Goal: Information Seeking & Learning: Learn about a topic

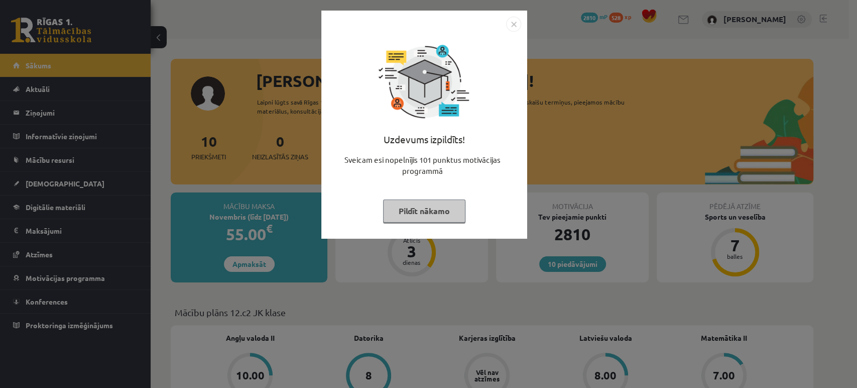
click at [430, 212] on button "Pildīt nākamo" at bounding box center [424, 210] width 82 height 23
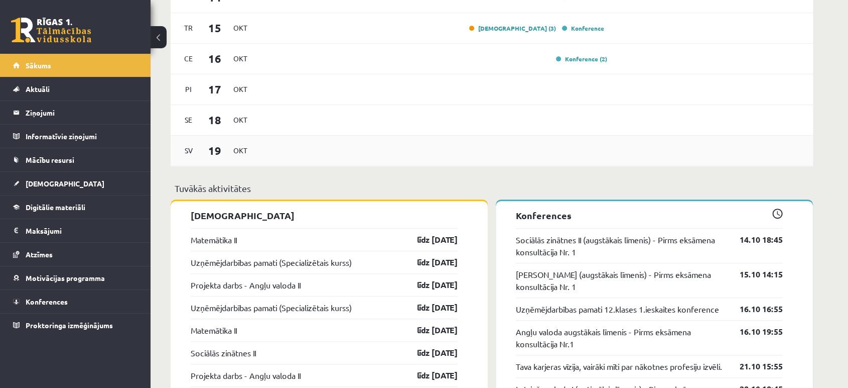
scroll to position [634, 0]
click at [531, 30] on link "[DEMOGRAPHIC_DATA] (3)" at bounding box center [512, 28] width 87 height 8
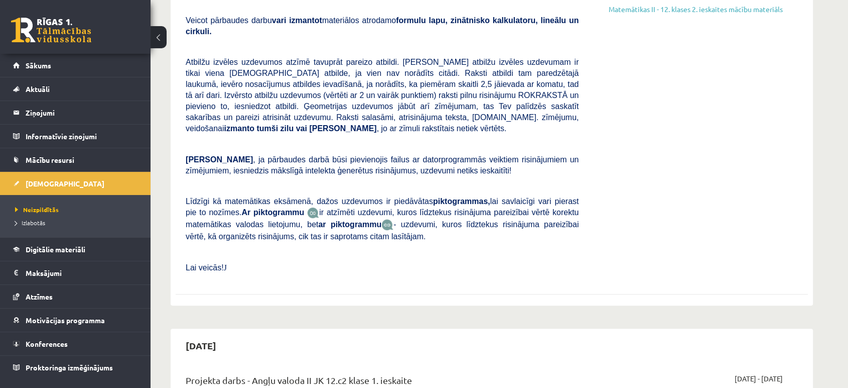
scroll to position [34, 0]
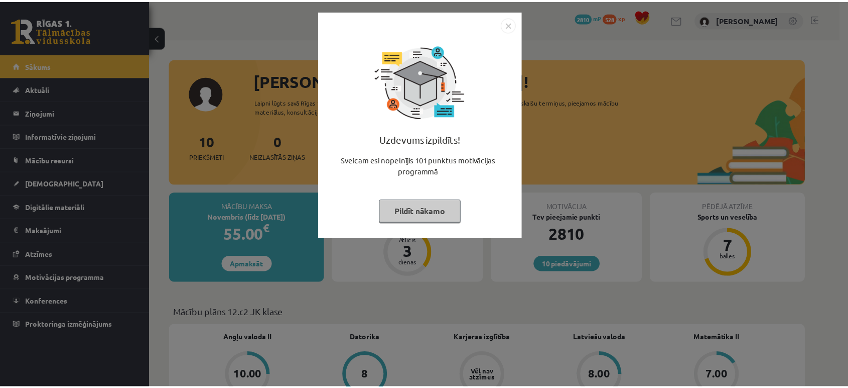
scroll to position [634, 0]
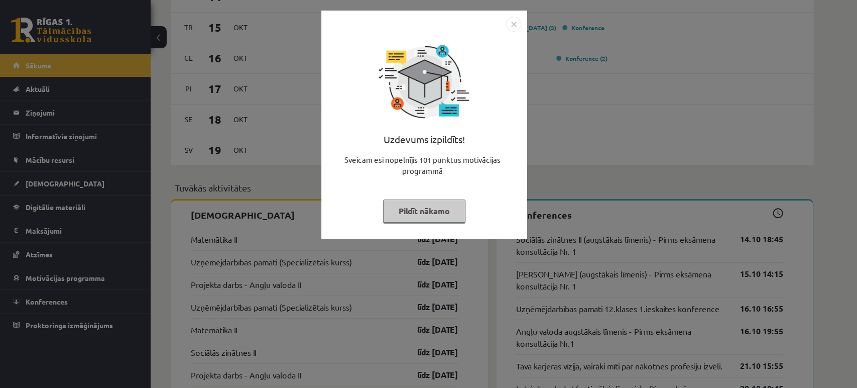
click at [409, 207] on button "Pildīt nākamo" at bounding box center [424, 210] width 82 height 23
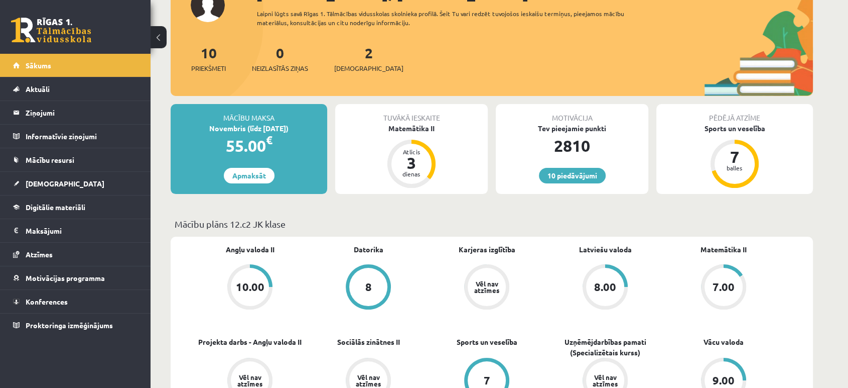
scroll to position [0, 0]
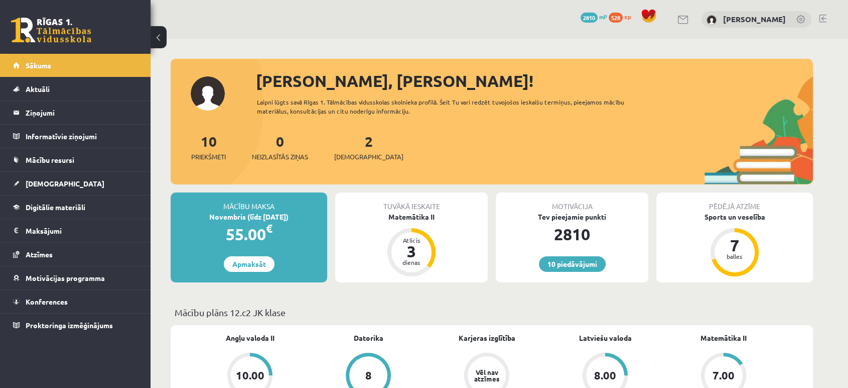
click at [370, 5] on div "10 Dāvanas 2810 mP 528 xp [PERSON_NAME]" at bounding box center [500, 19] width 698 height 39
drag, startPoint x: 261, startPoint y: 216, endPoint x: 290, endPoint y: 216, distance: 29.1
click at [290, 216] on div "Novembris (līdz [DATE])" at bounding box center [249, 216] width 157 height 11
click at [72, 204] on span "Digitālie materiāli" at bounding box center [56, 206] width 60 height 9
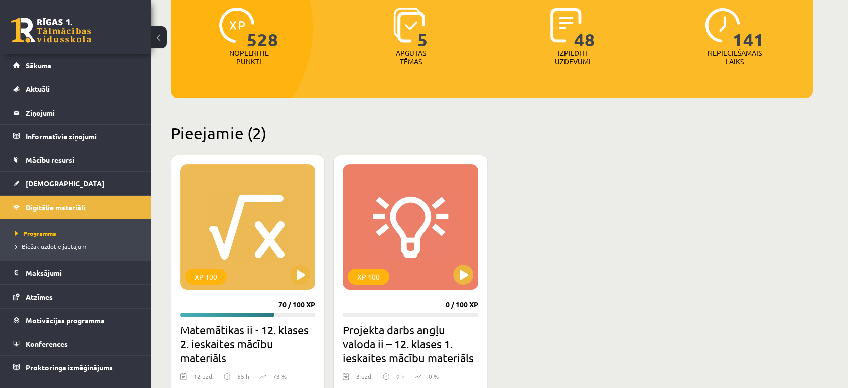
scroll to position [133, 0]
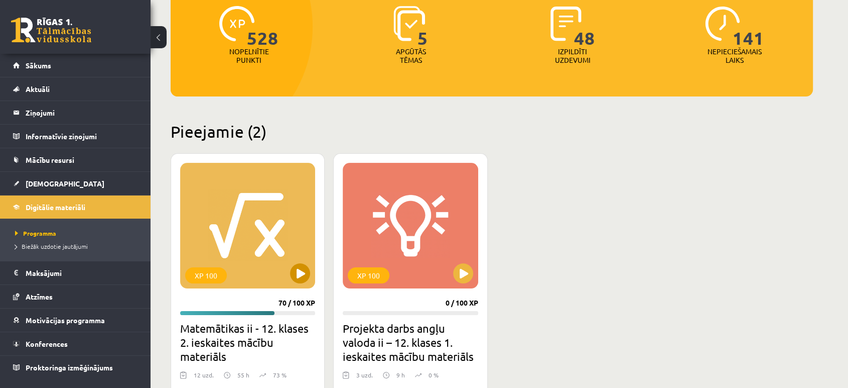
click at [265, 223] on div "XP 100" at bounding box center [247, 226] width 135 height 126
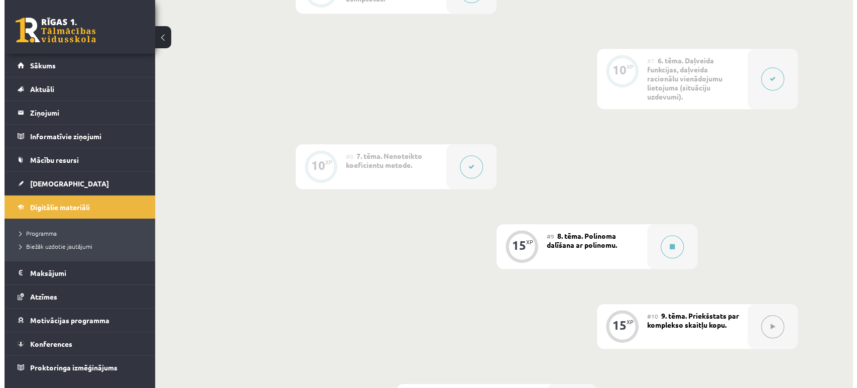
scroll to position [700, 0]
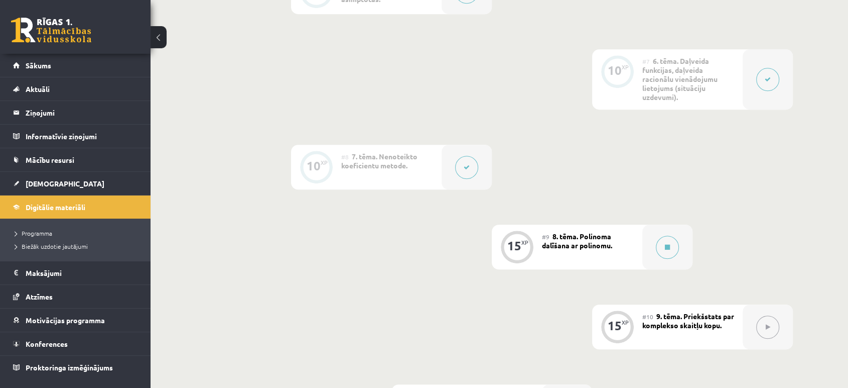
click at [753, 79] on div at bounding box center [768, 79] width 50 height 60
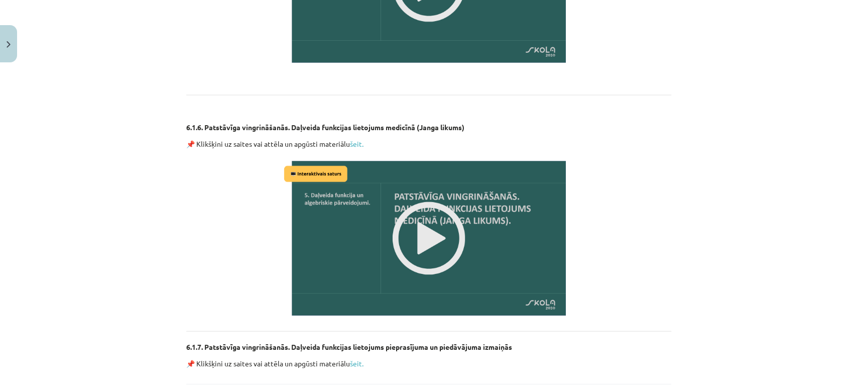
scroll to position [1444, 0]
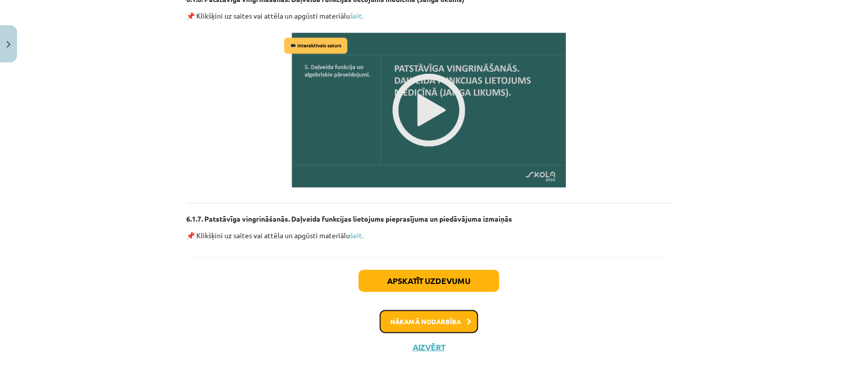
click at [449, 311] on button "Nākamā nodarbība" at bounding box center [429, 321] width 98 height 23
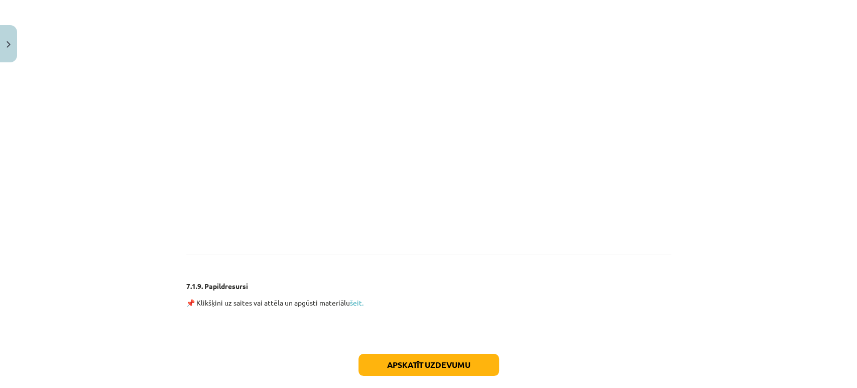
scroll to position [2462, 0]
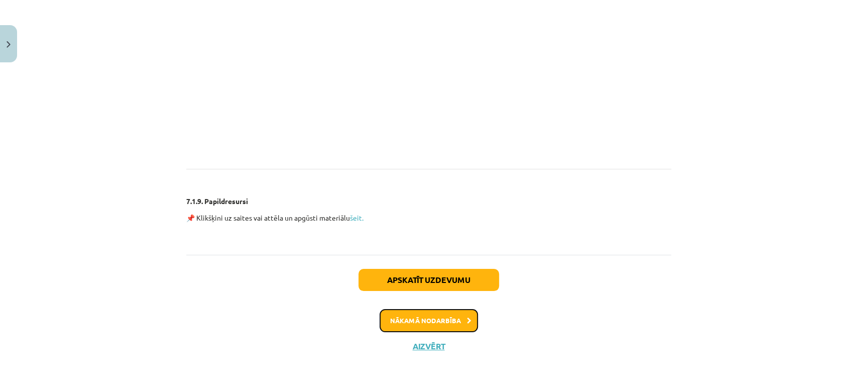
click at [440, 319] on button "Nākamā nodarbība" at bounding box center [429, 320] width 98 height 23
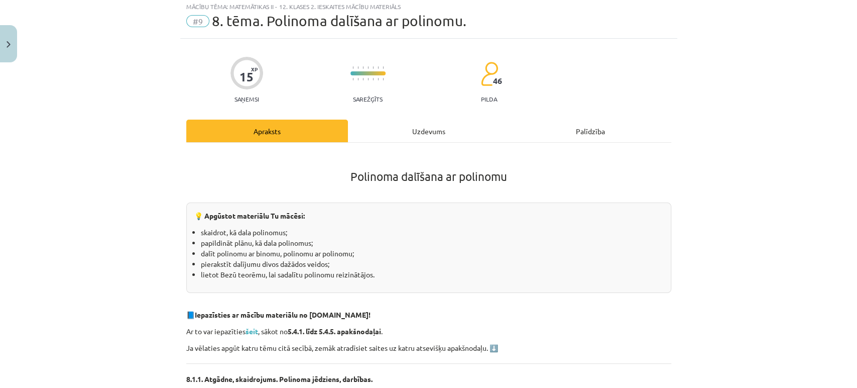
scroll to position [25, 0]
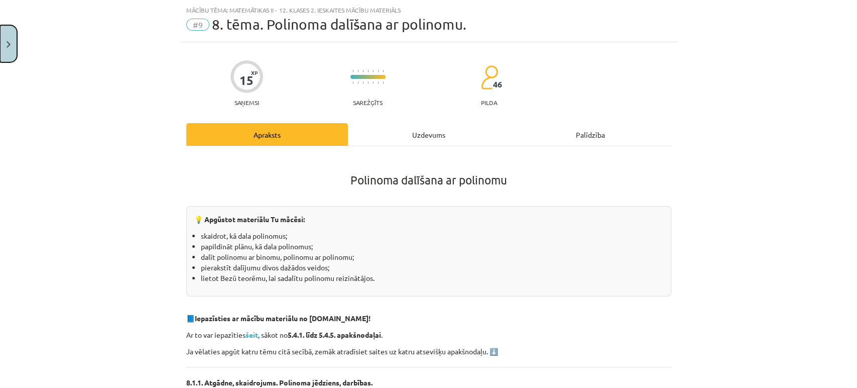
click at [14, 53] on button "Close" at bounding box center [8, 43] width 17 height 37
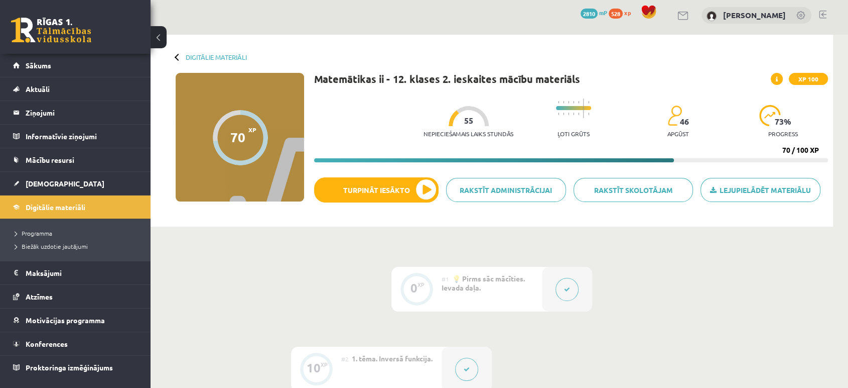
scroll to position [0, 0]
